Goal: Contribute content

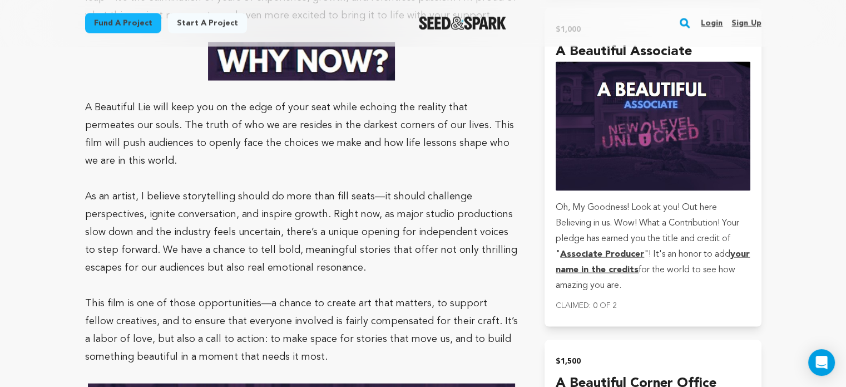
scroll to position [2298, 0]
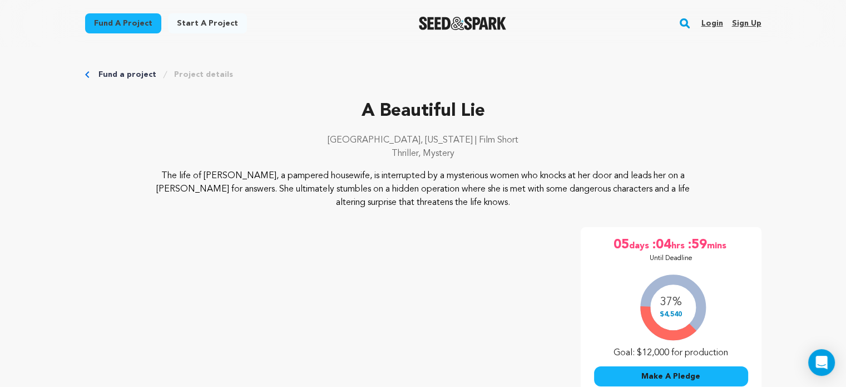
click at [713, 23] on link "Login" at bounding box center [712, 23] width 22 height 18
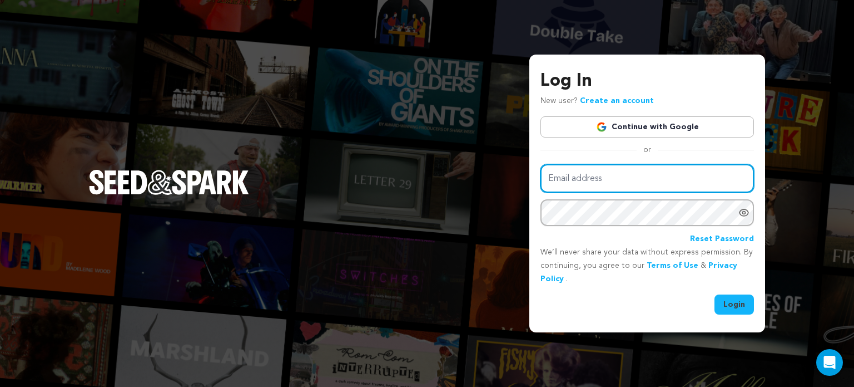
type input "deshele.taylor@gmail.com"
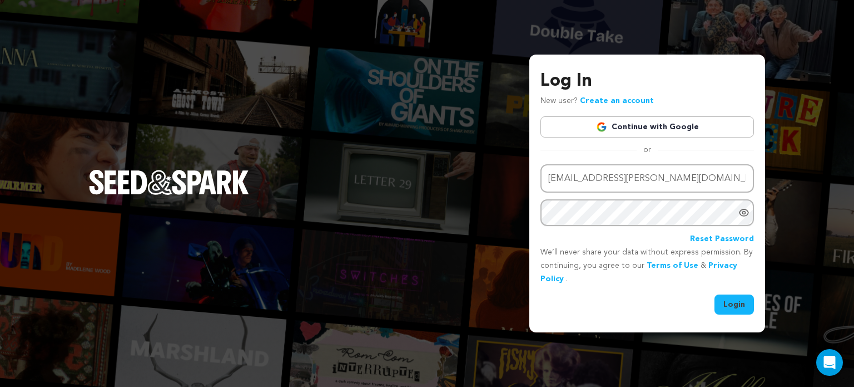
click at [743, 305] on button "Login" at bounding box center [734, 304] width 39 height 20
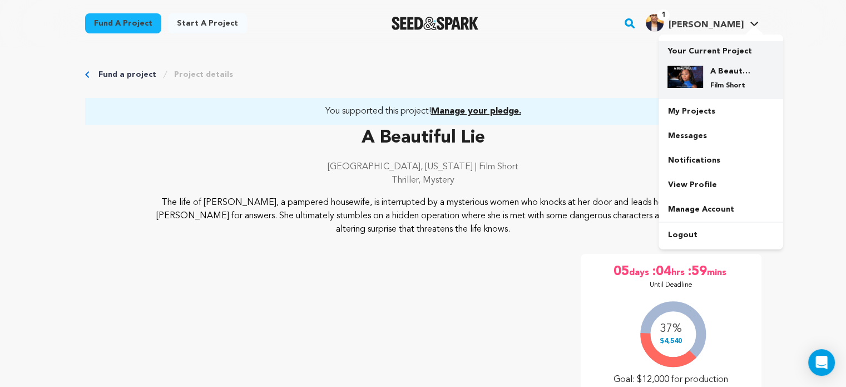
click at [697, 82] on img at bounding box center [686, 77] width 36 height 22
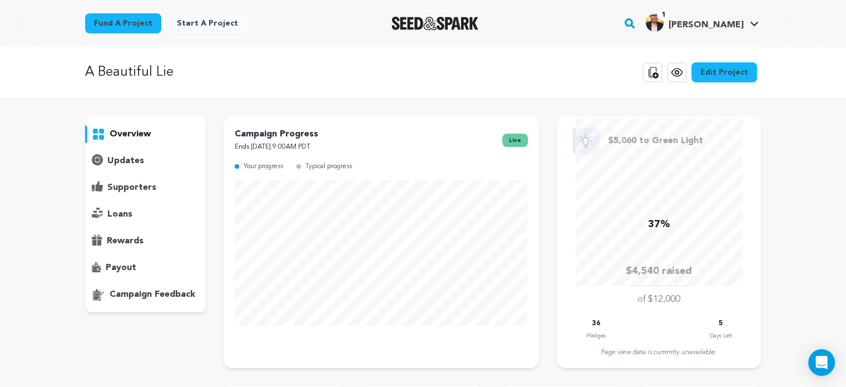
click at [122, 164] on p "updates" at bounding box center [125, 160] width 37 height 13
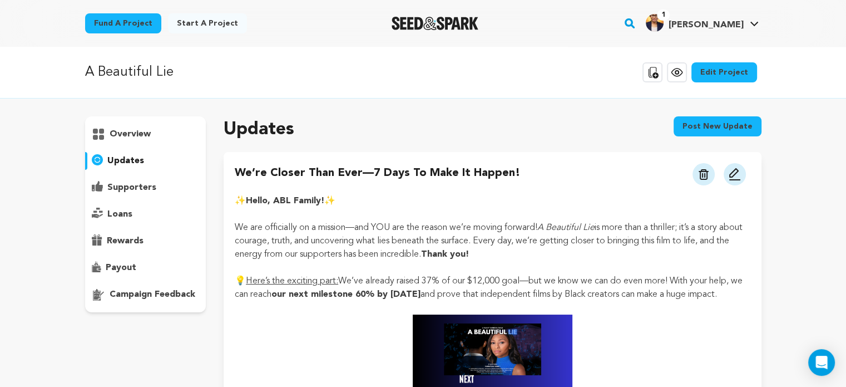
click at [732, 125] on button "Post new update" at bounding box center [718, 126] width 88 height 20
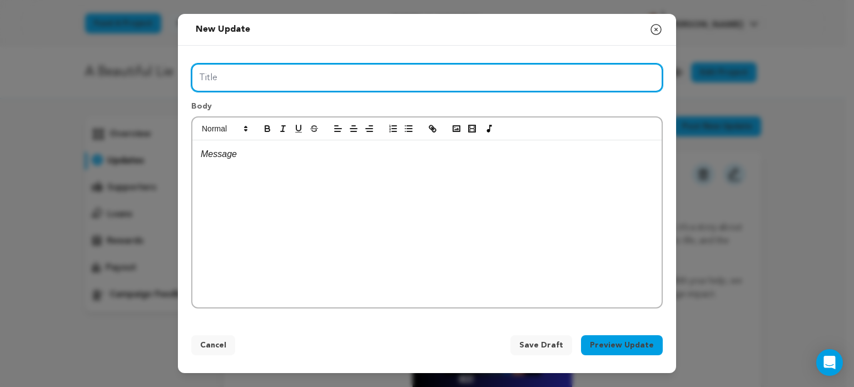
click at [355, 74] on input "Title" at bounding box center [427, 77] width 472 height 28
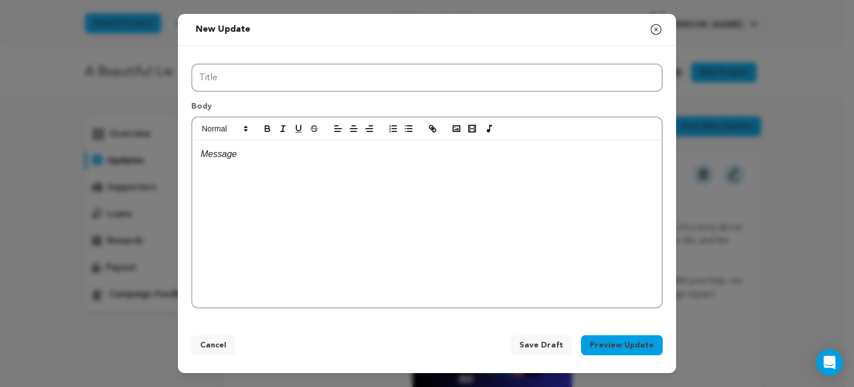
click at [656, 31] on icon "button" at bounding box center [656, 29] width 10 height 10
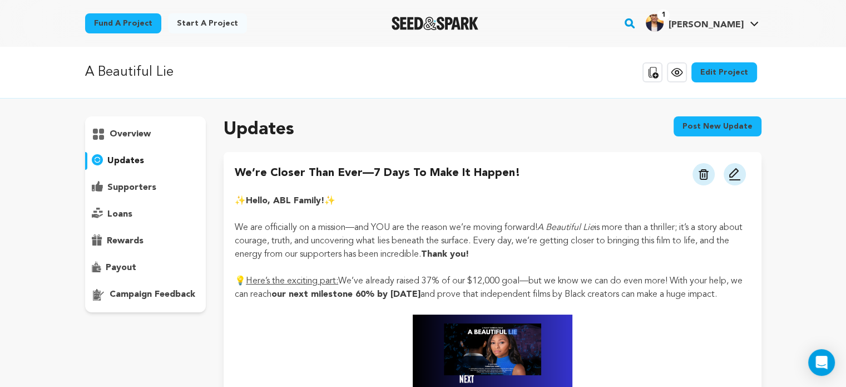
click at [744, 67] on link "Edit Project" at bounding box center [724, 72] width 66 height 20
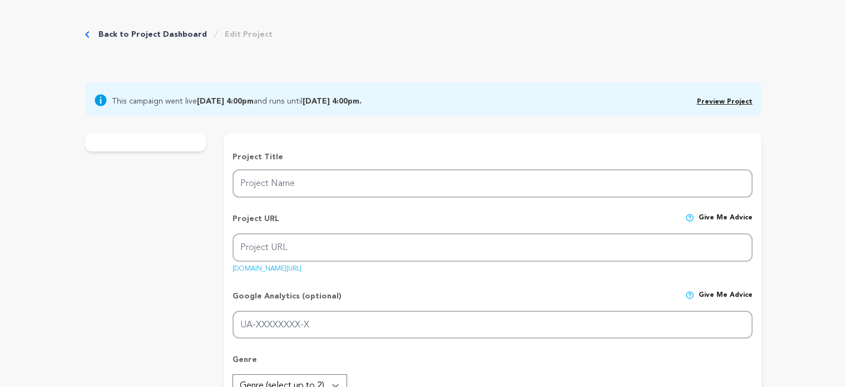
type input "A Beautiful Lie"
type input "a-beautiful-lie"
type input "A stranger’s visit interrupts [PERSON_NAME]’s perfect life, pulling her into a …"
type textarea "The life of [PERSON_NAME], a pampered housewife, is interrupted by a mysterious…"
type textarea "I'm making "A Beautiful Lie" to explore hidden truths in love and identity, tol…"
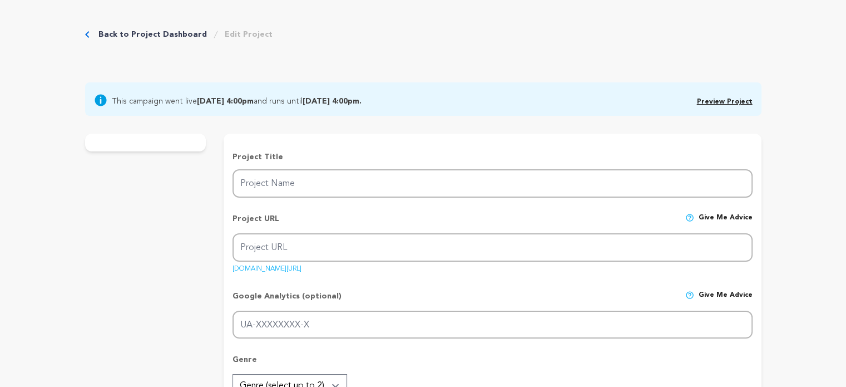
radio input "true"
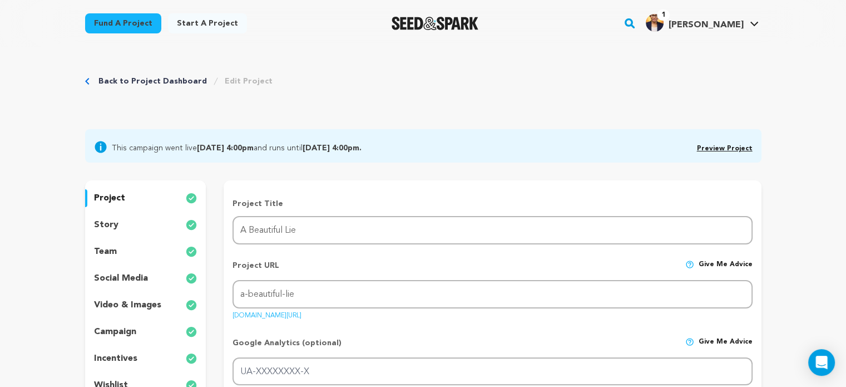
click at [131, 355] on p "incentives" at bounding box center [115, 358] width 43 height 13
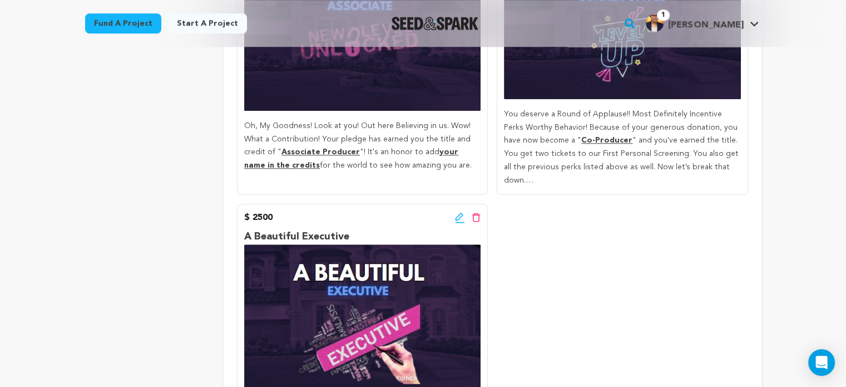
scroll to position [956, 0]
